Goal: Information Seeking & Learning: Learn about a topic

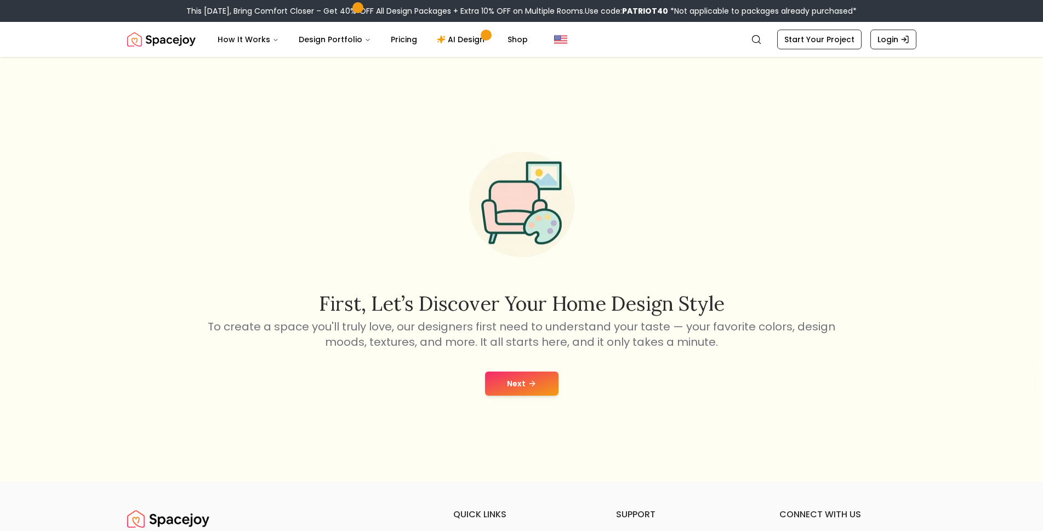
click at [511, 381] on button "Next" at bounding box center [521, 384] width 73 height 24
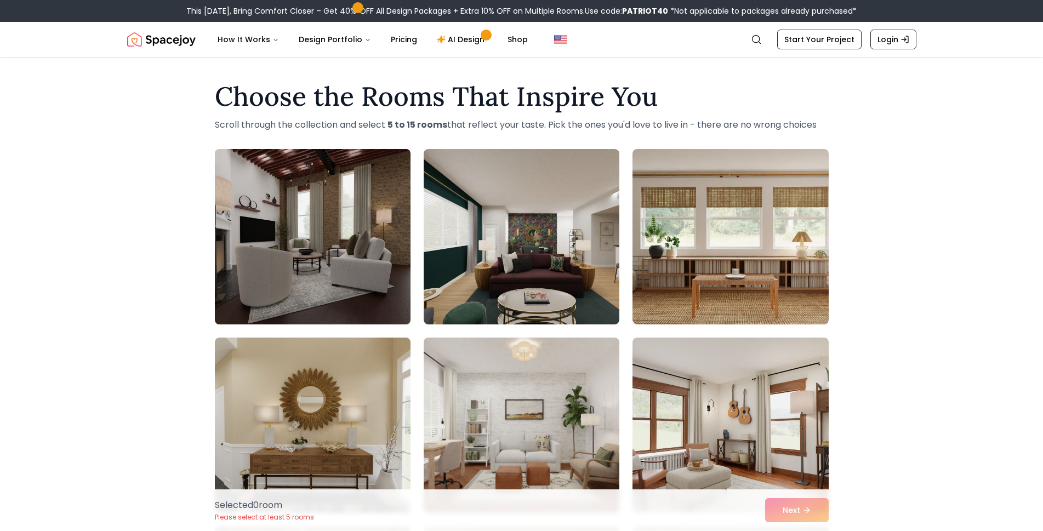
click at [350, 282] on img at bounding box center [313, 237] width 206 height 184
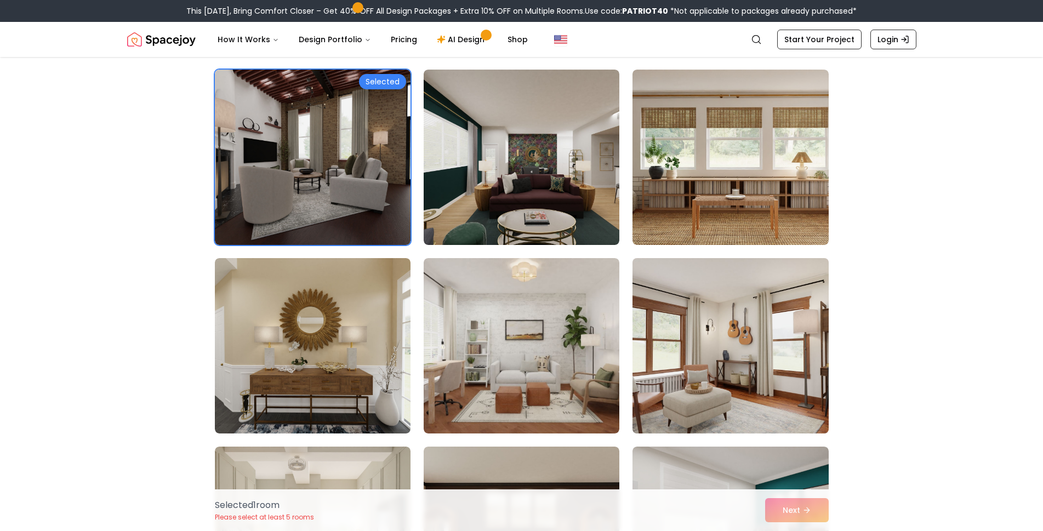
scroll to position [159, 0]
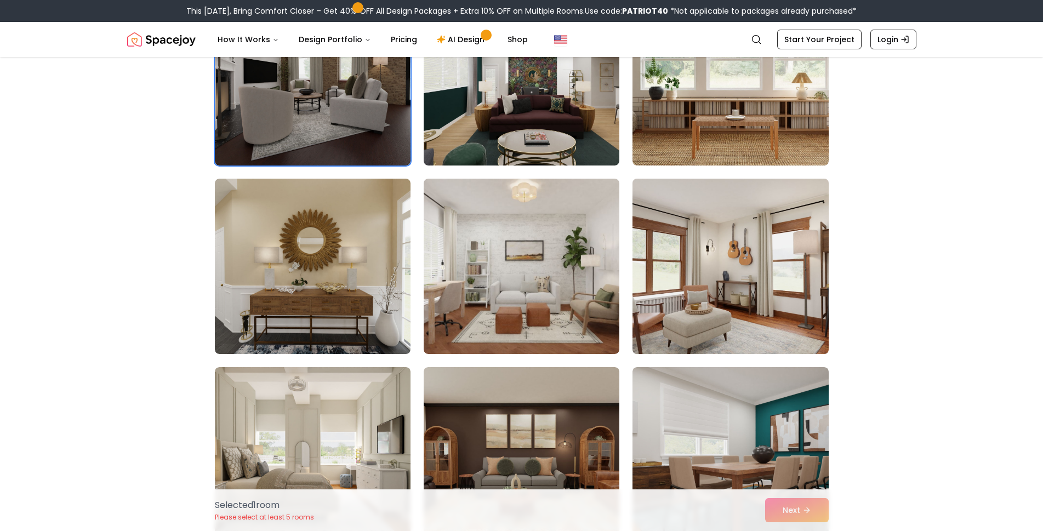
click at [694, 294] on img at bounding box center [731, 266] width 206 height 184
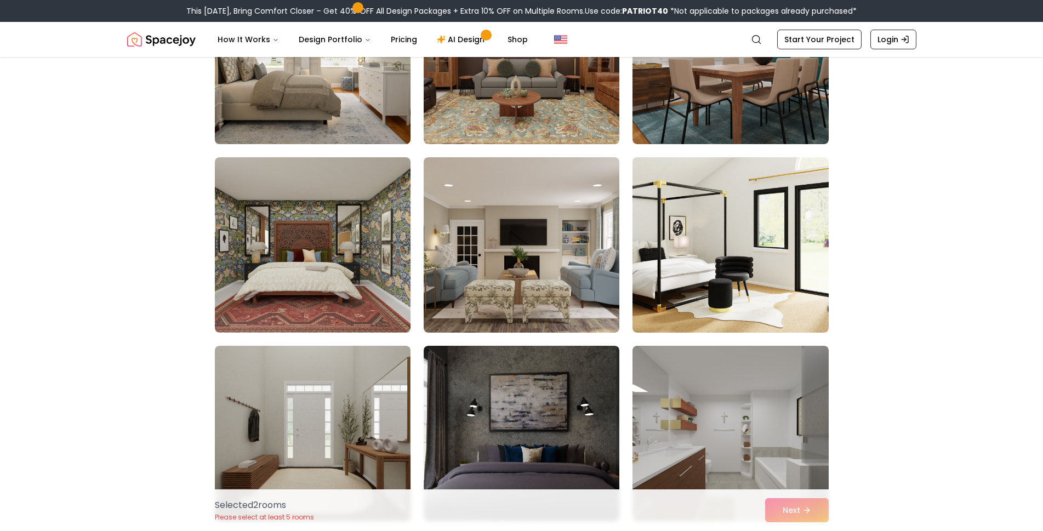
scroll to position [717, 0]
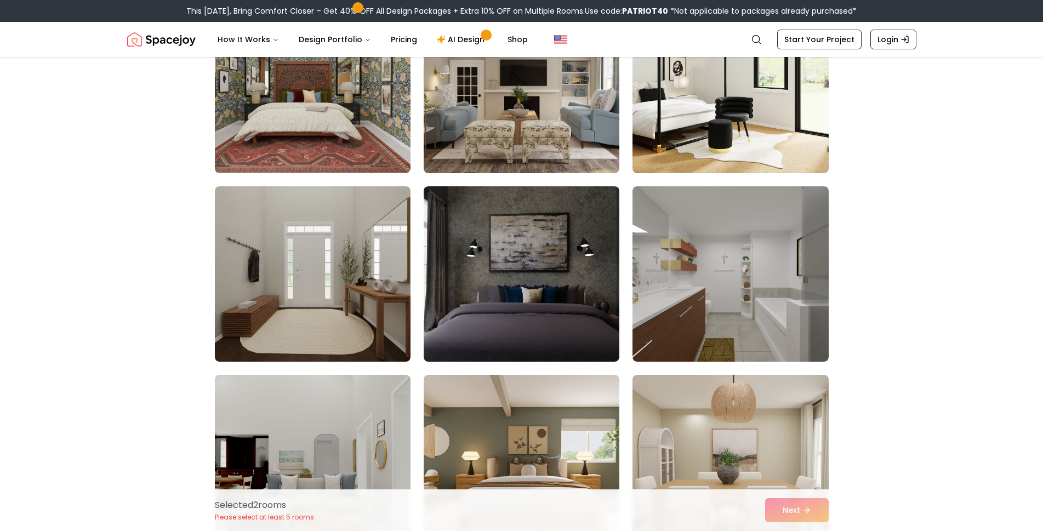
click at [350, 292] on img at bounding box center [313, 273] width 196 height 175
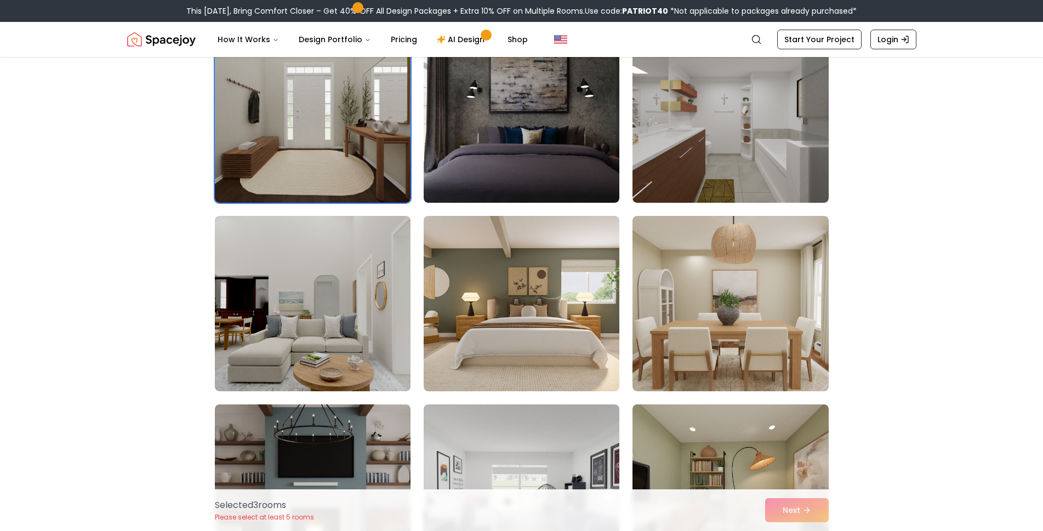
scroll to position [956, 0]
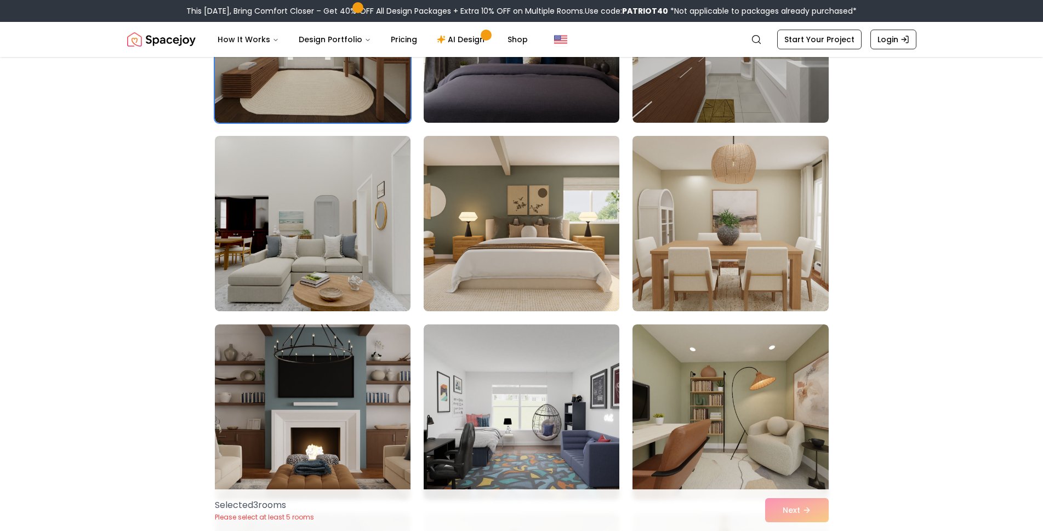
click at [477, 274] on img at bounding box center [522, 224] width 206 height 184
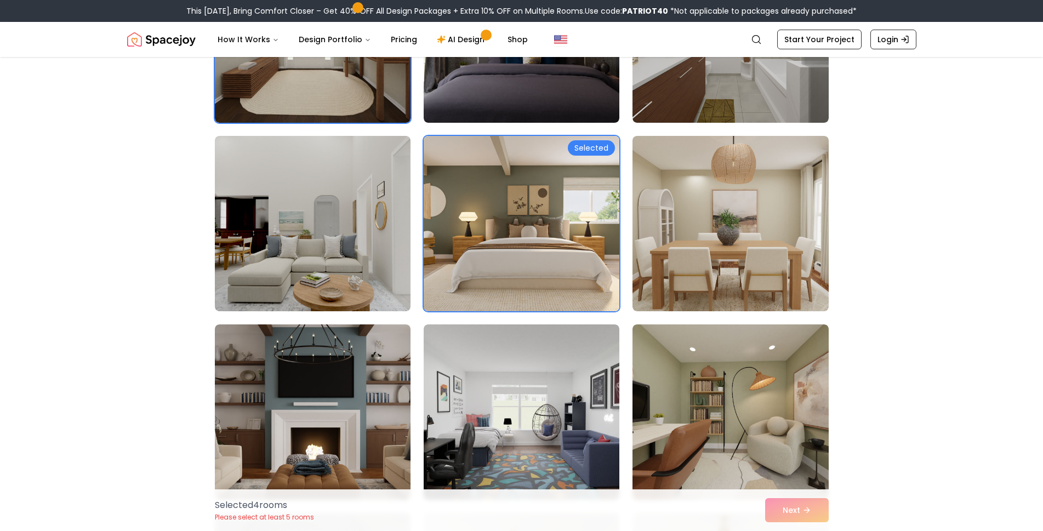
scroll to position [1354, 0]
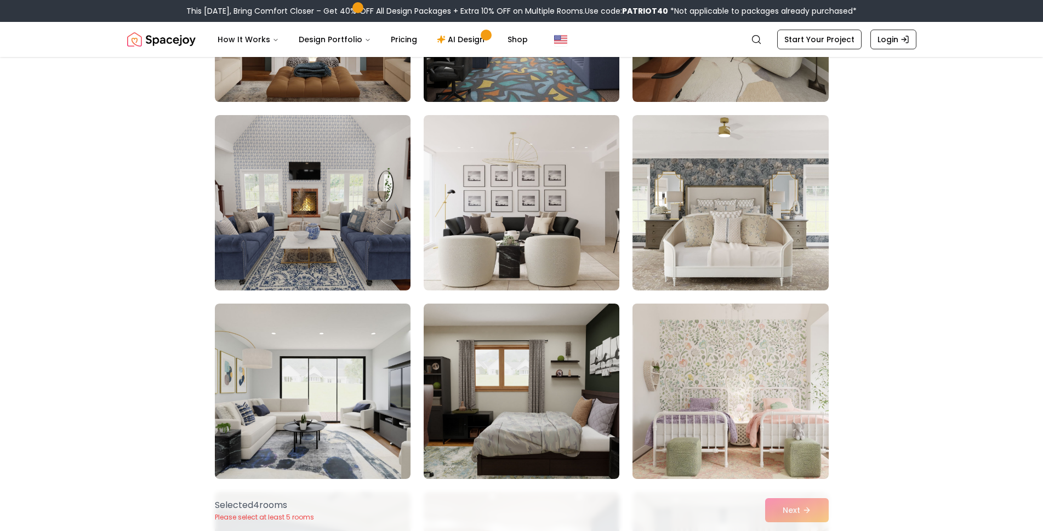
click at [675, 417] on img at bounding box center [731, 391] width 206 height 184
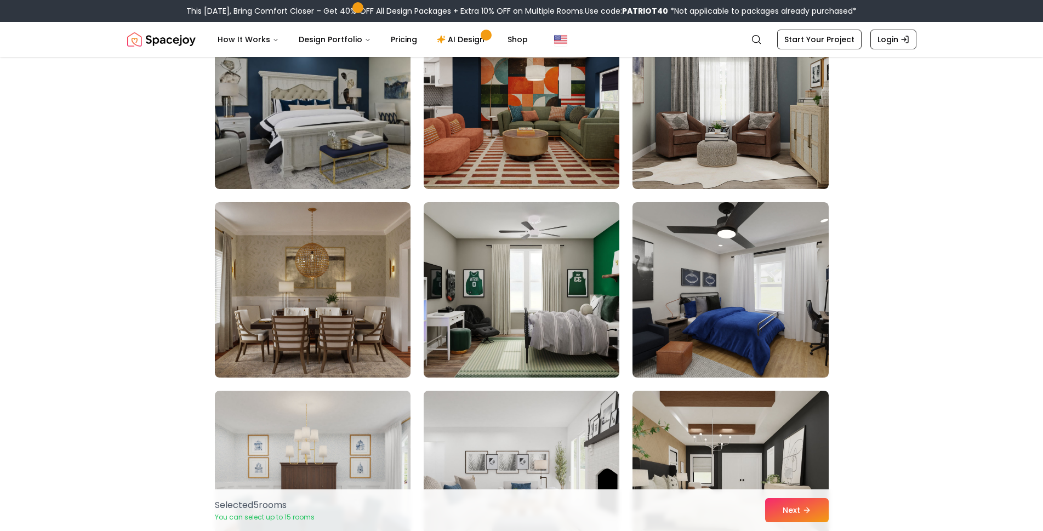
scroll to position [2071, 0]
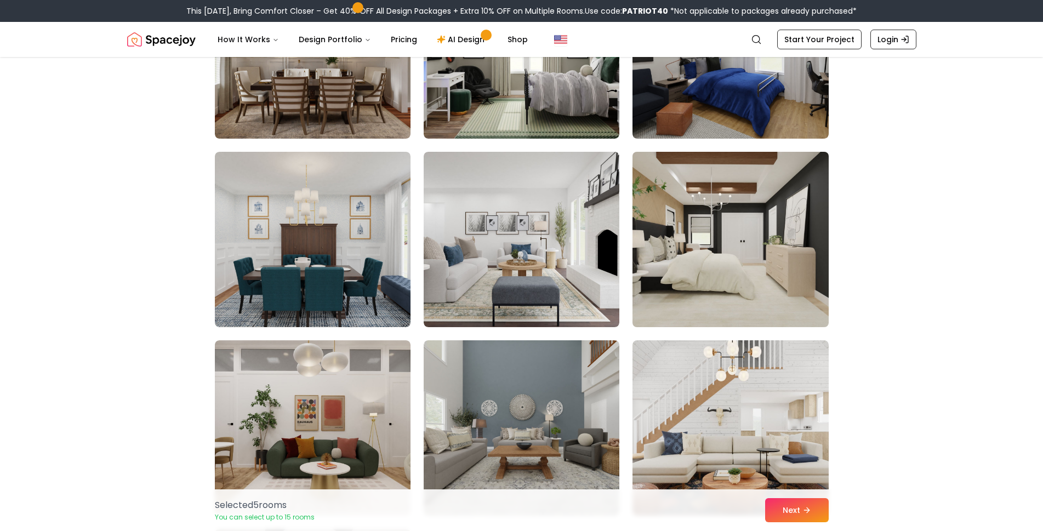
click at [687, 283] on img at bounding box center [731, 239] width 206 height 184
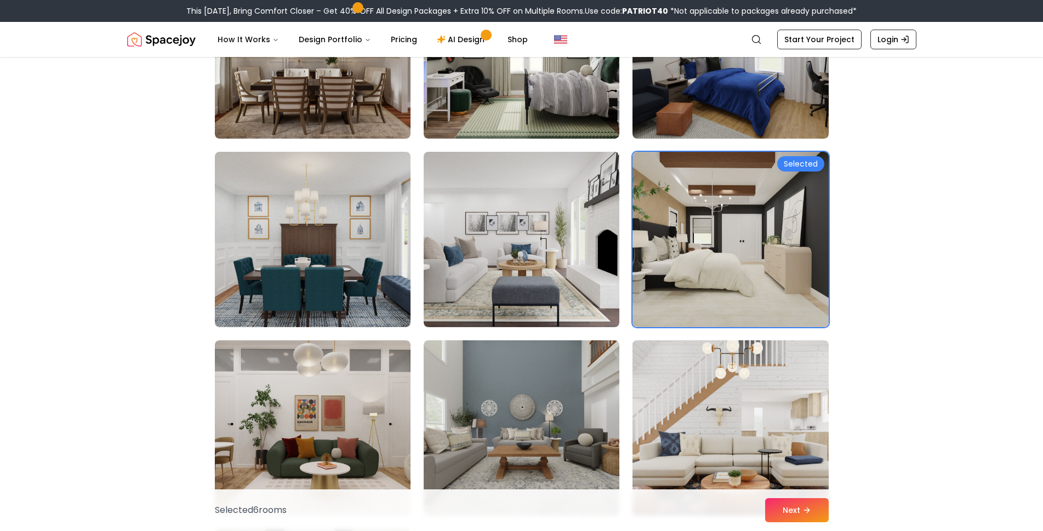
click at [730, 414] on img at bounding box center [731, 428] width 206 height 184
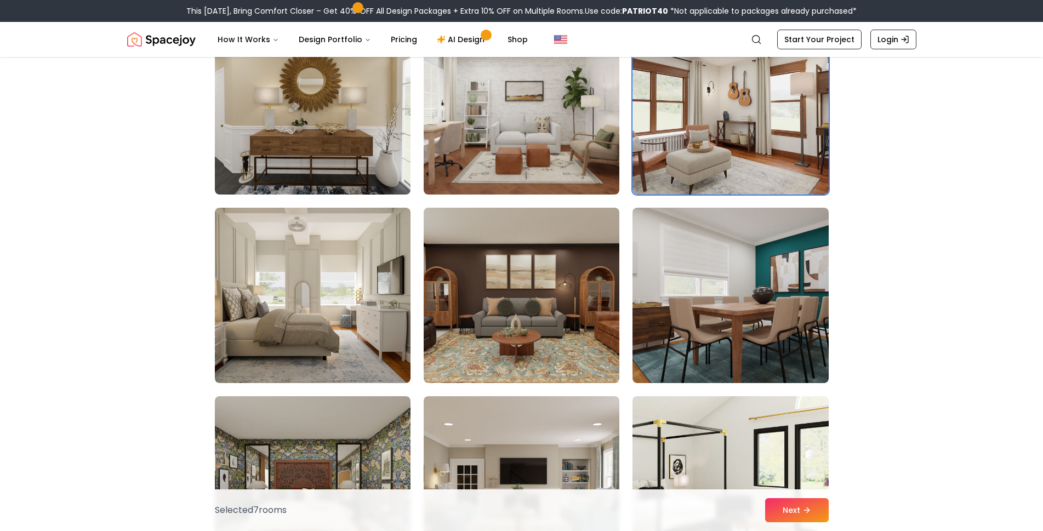
scroll to position [557, 0]
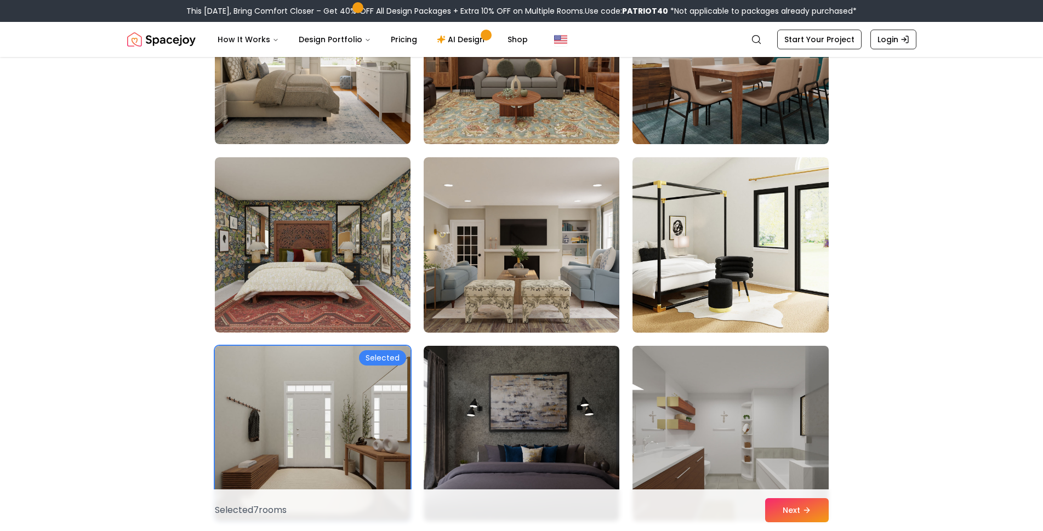
click at [682, 394] on img at bounding box center [731, 433] width 206 height 184
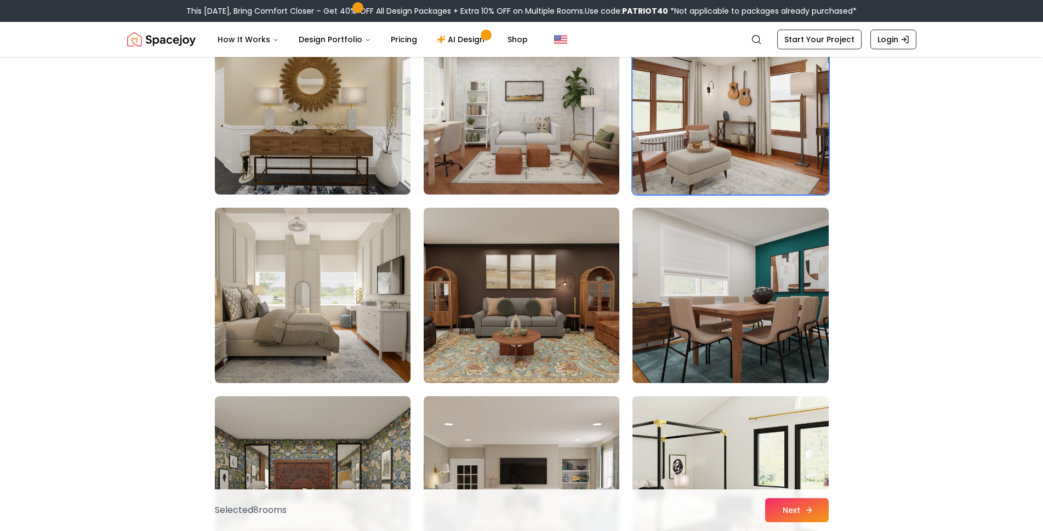
click at [776, 503] on button "Next" at bounding box center [797, 510] width 64 height 24
